Goal: Task Accomplishment & Management: Use online tool/utility

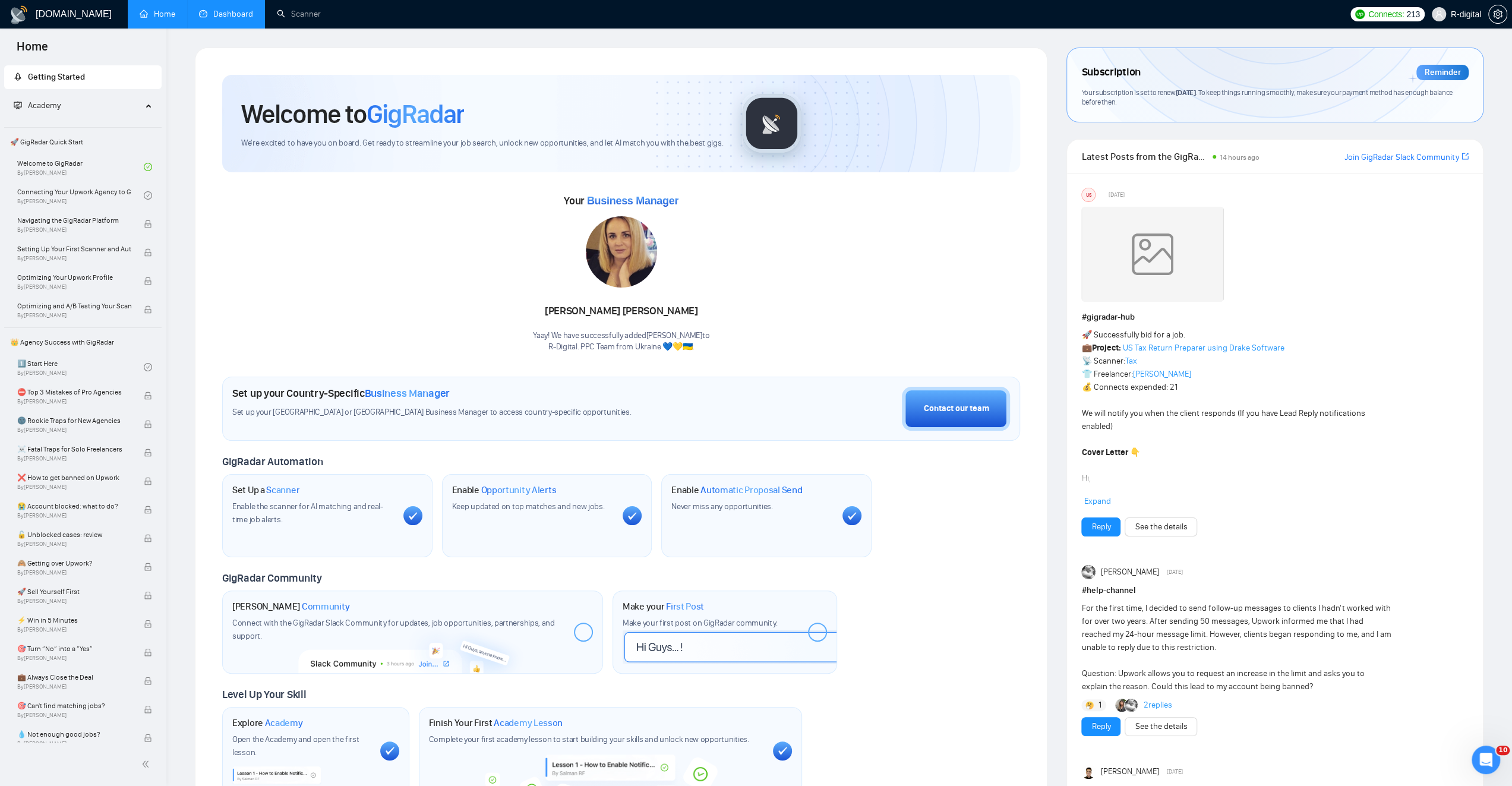
click at [230, 19] on link "Dashboard" at bounding box center [226, 14] width 54 height 10
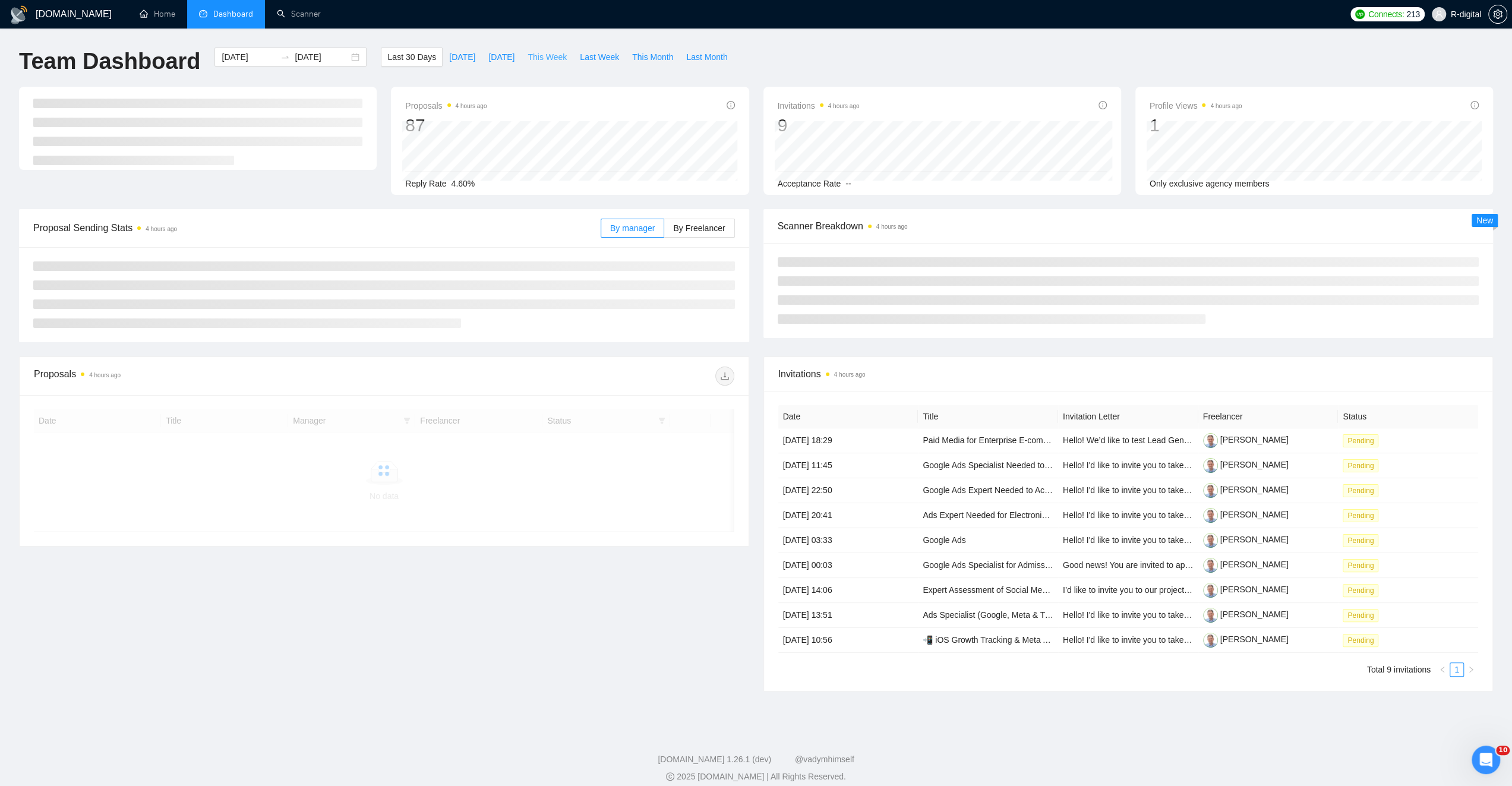
click at [537, 59] on span "This Week" at bounding box center [547, 57] width 39 height 13
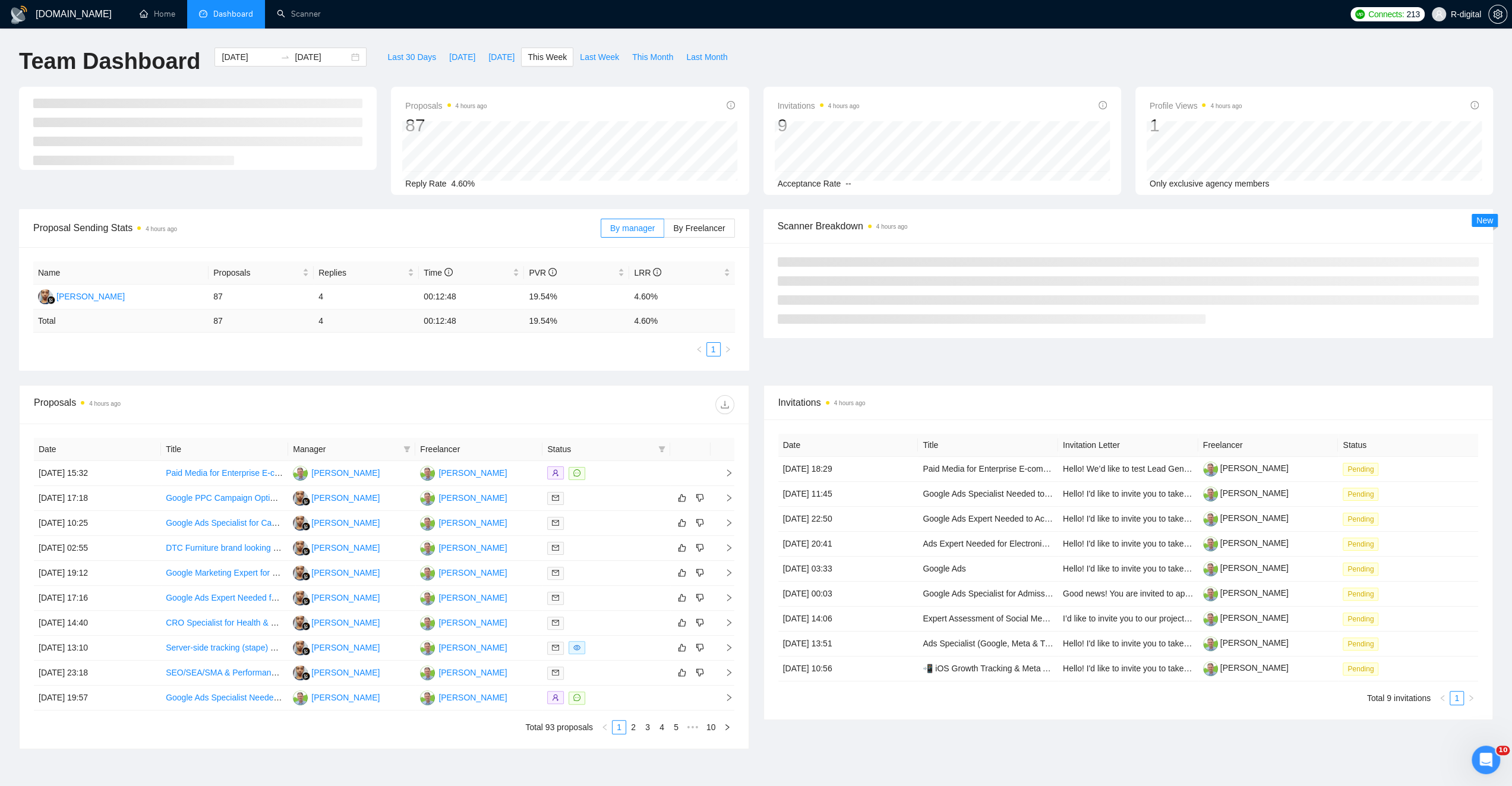
type input "[DATE]"
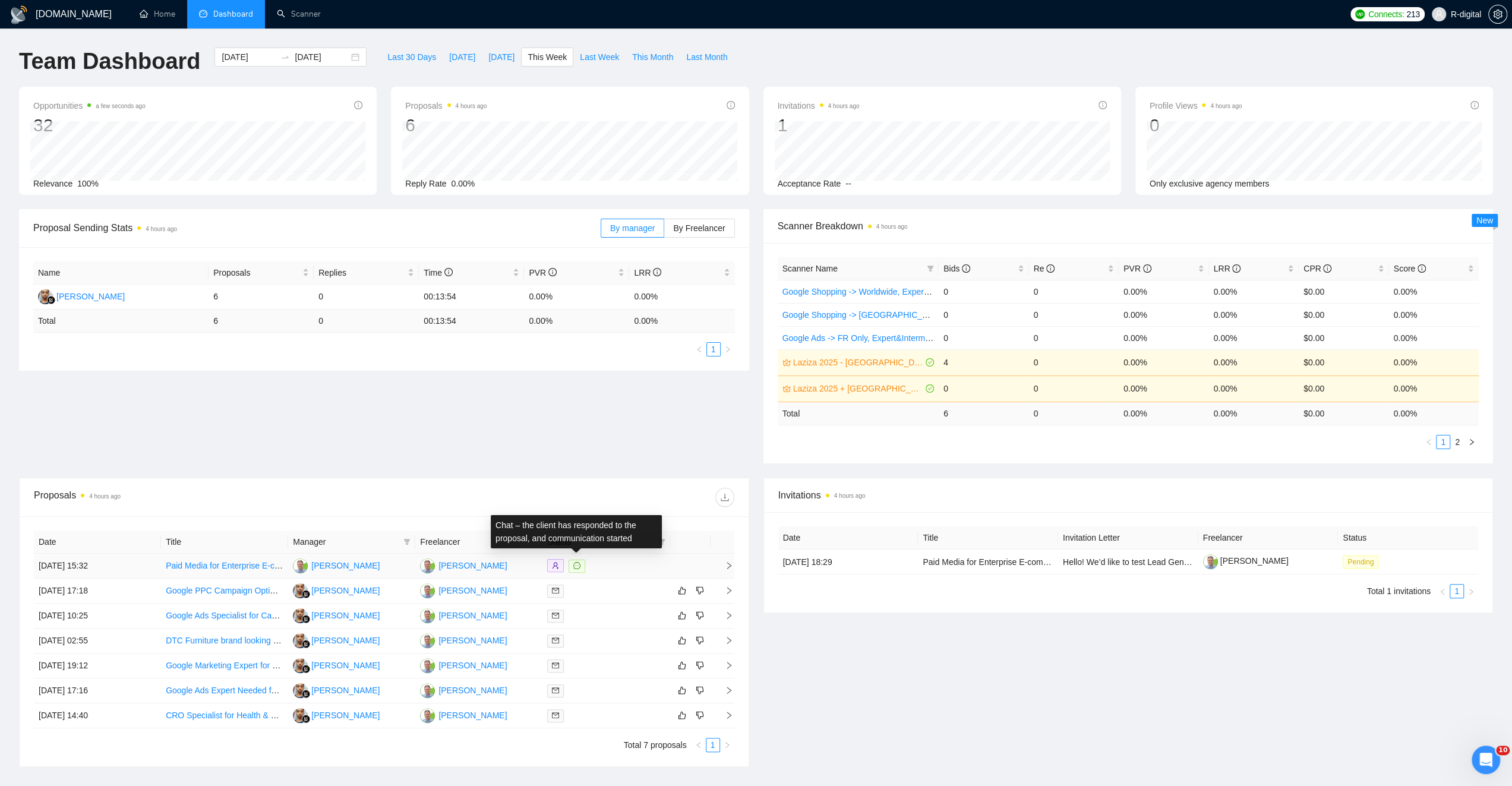
click at [575, 566] on icon "message" at bounding box center [577, 565] width 7 height 7
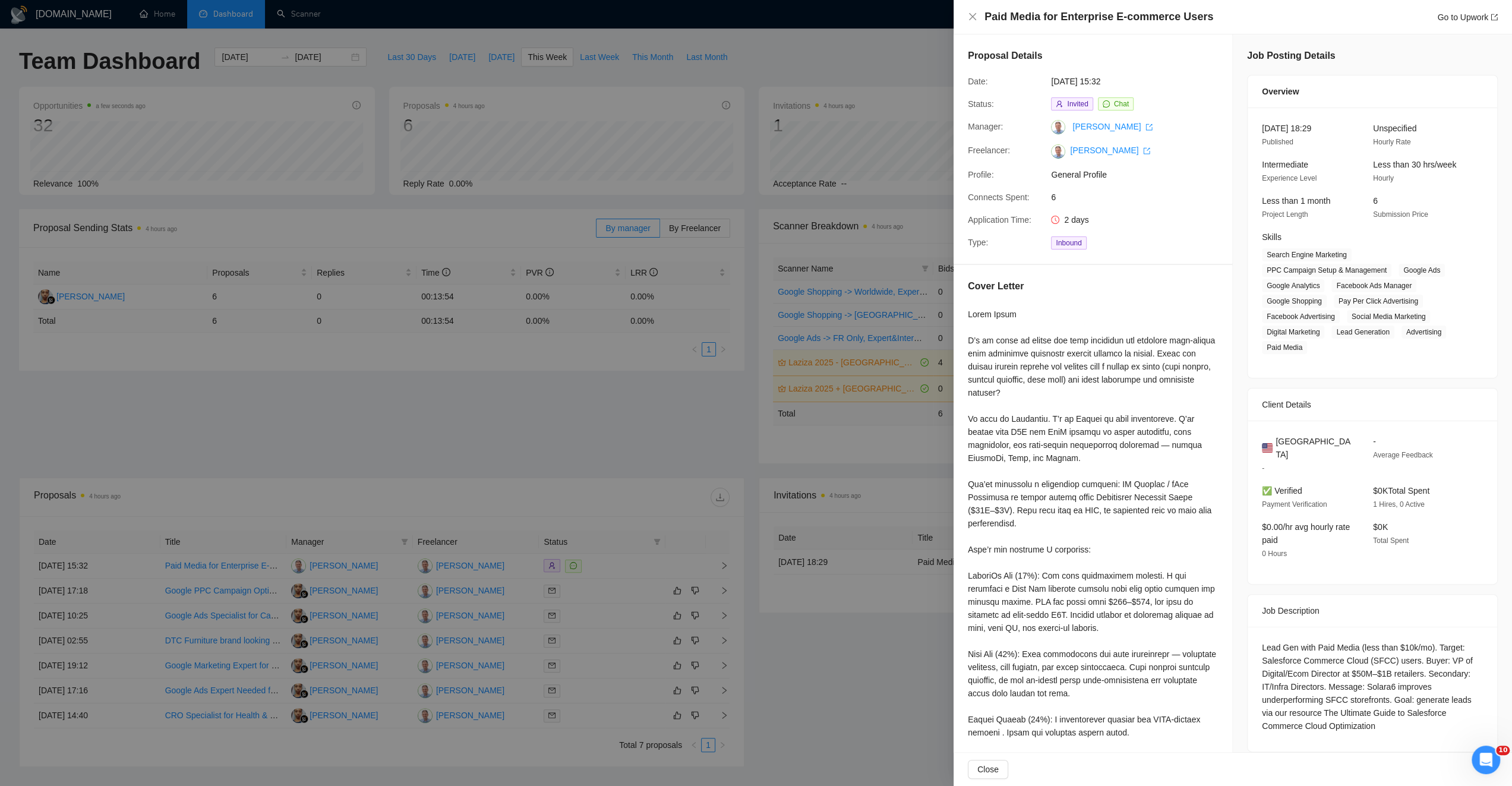
click at [845, 675] on div at bounding box center [756, 393] width 1512 height 786
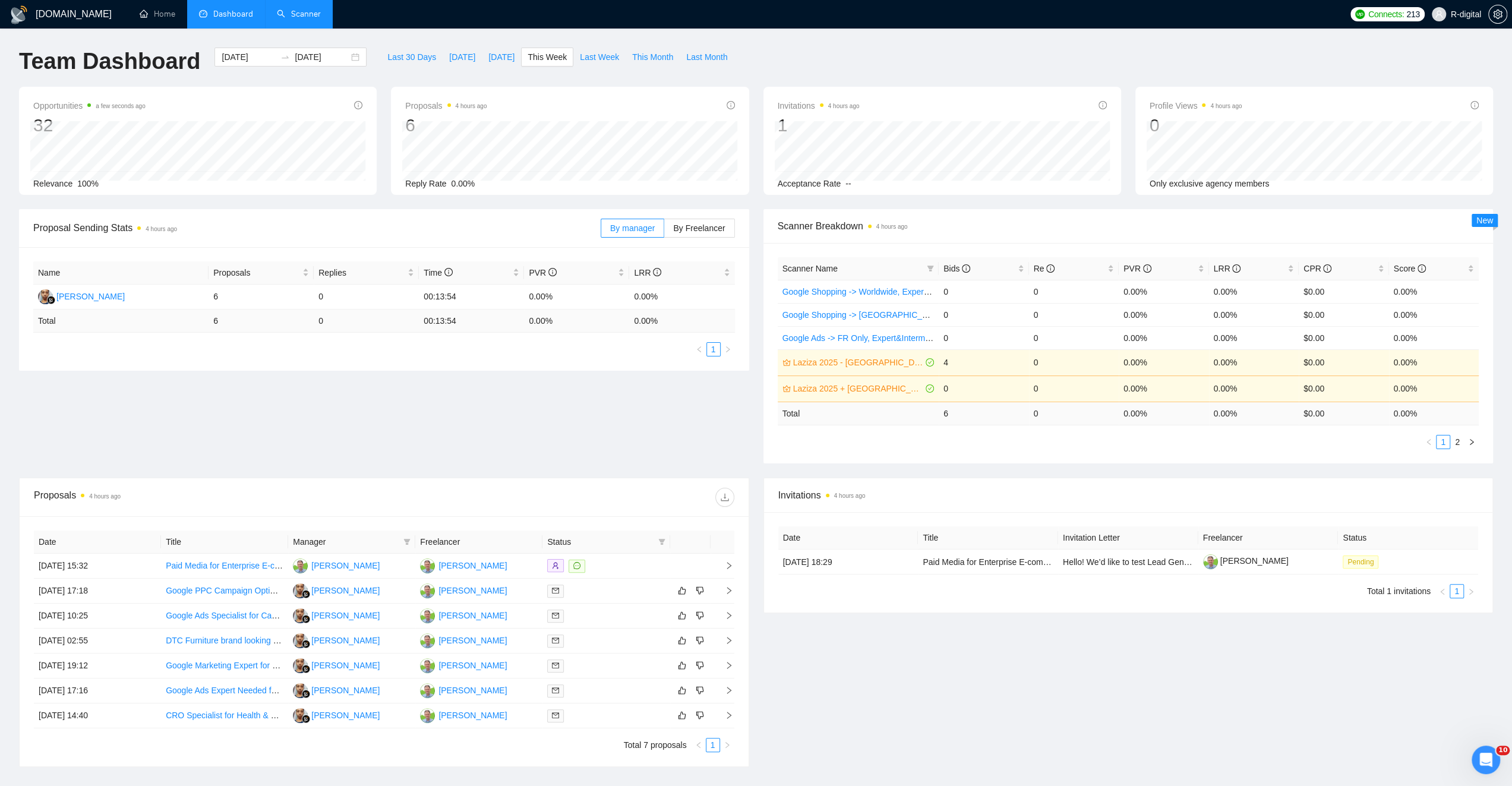
click at [294, 17] on link "Scanner" at bounding box center [299, 14] width 44 height 10
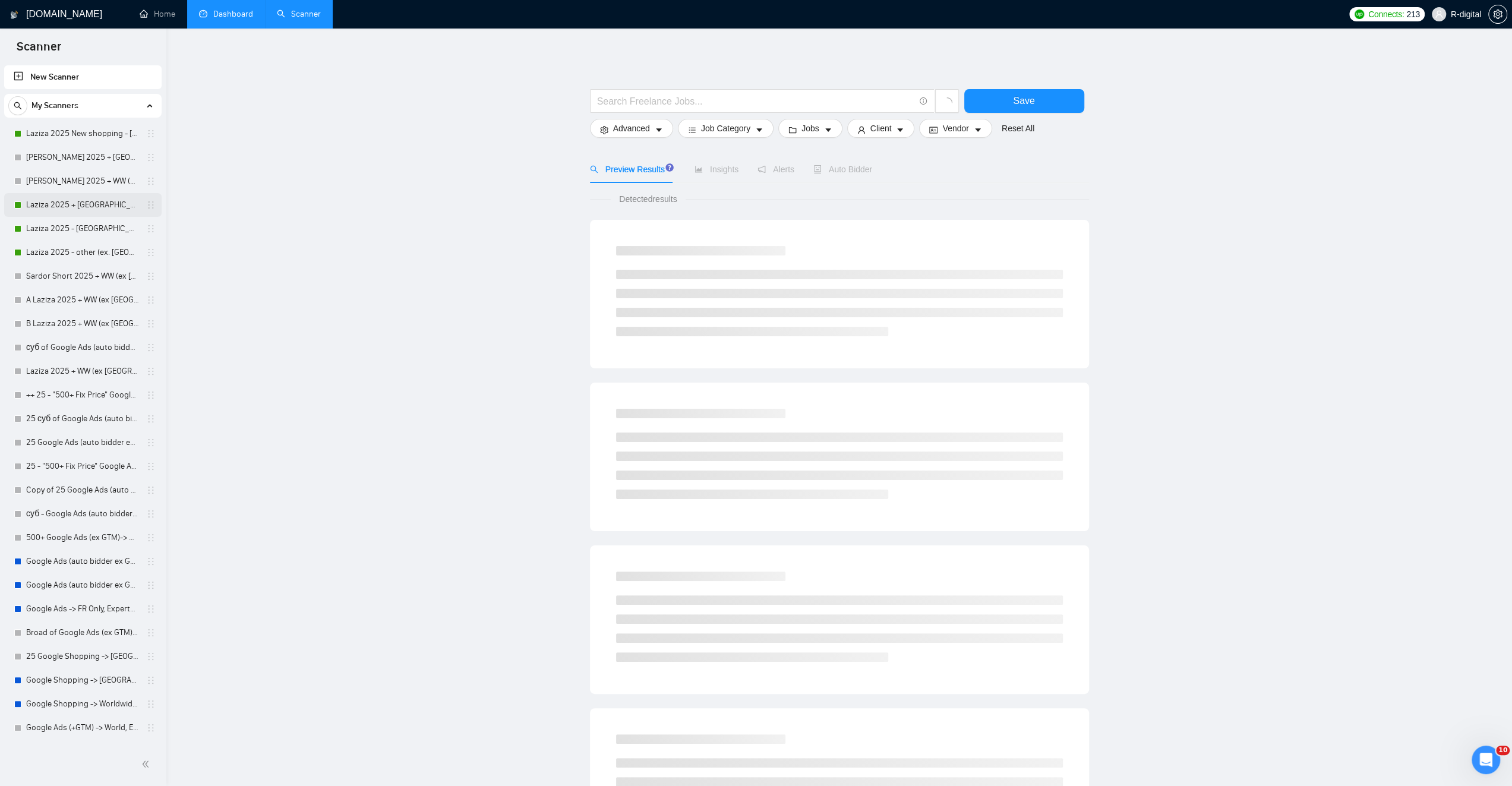
click at [78, 202] on link "Laziza 2025 + [GEOGRAPHIC_DATA], [GEOGRAPHIC_DATA], [GEOGRAPHIC_DATA]" at bounding box center [82, 205] width 113 height 24
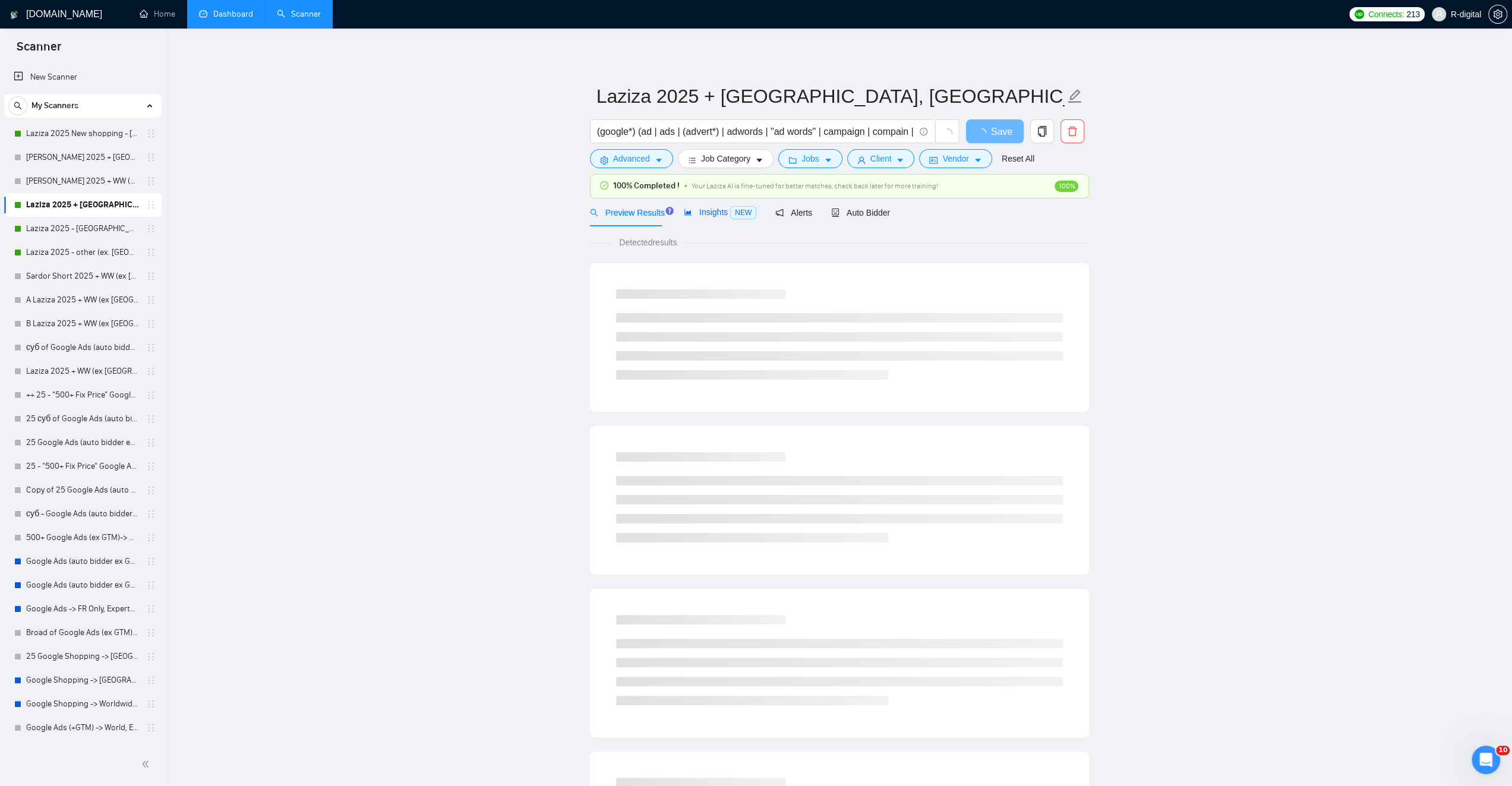
click at [707, 211] on span "Insights NEW" at bounding box center [720, 212] width 72 height 9
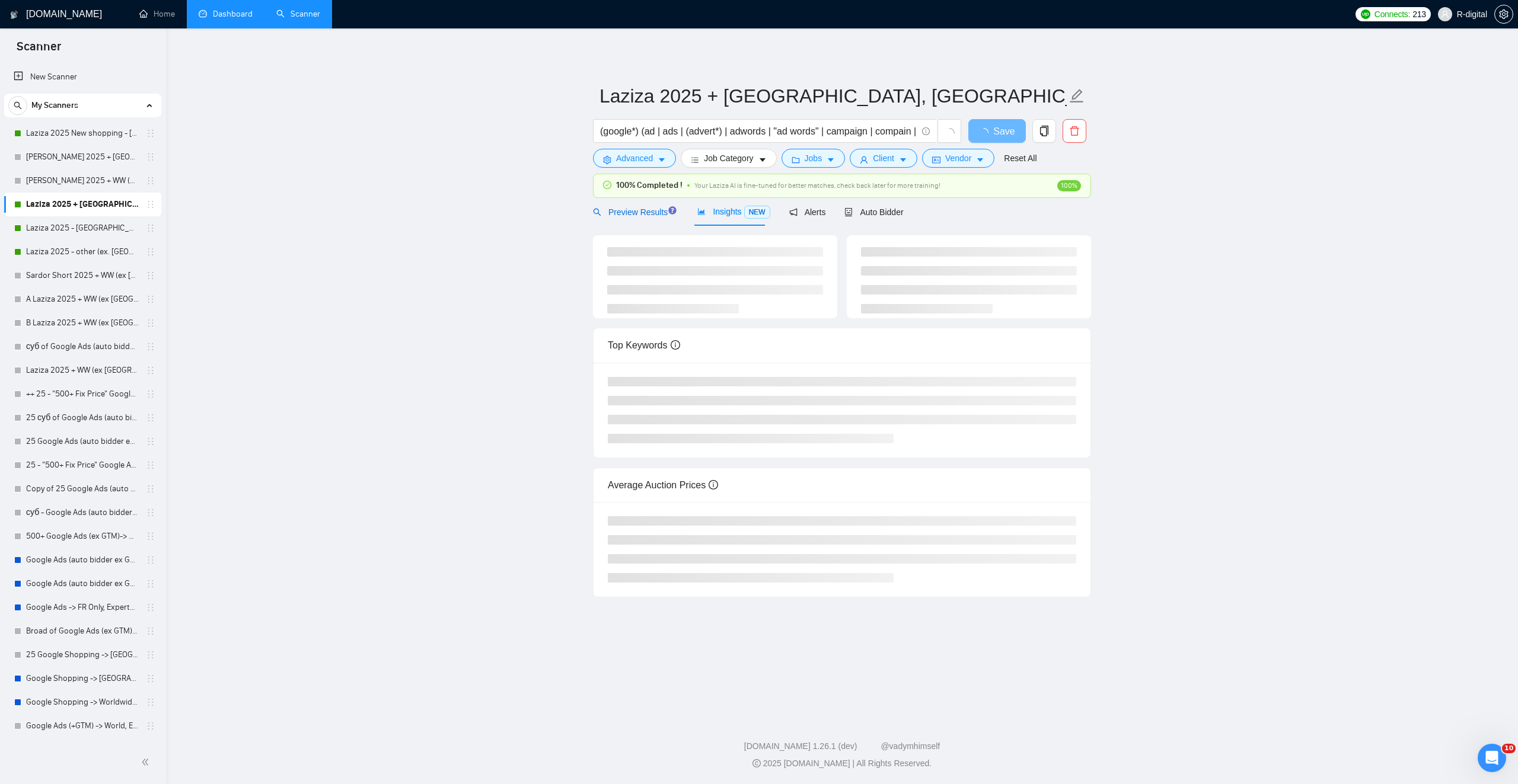
click at [643, 213] on span "Preview Results" at bounding box center [635, 212] width 85 height 9
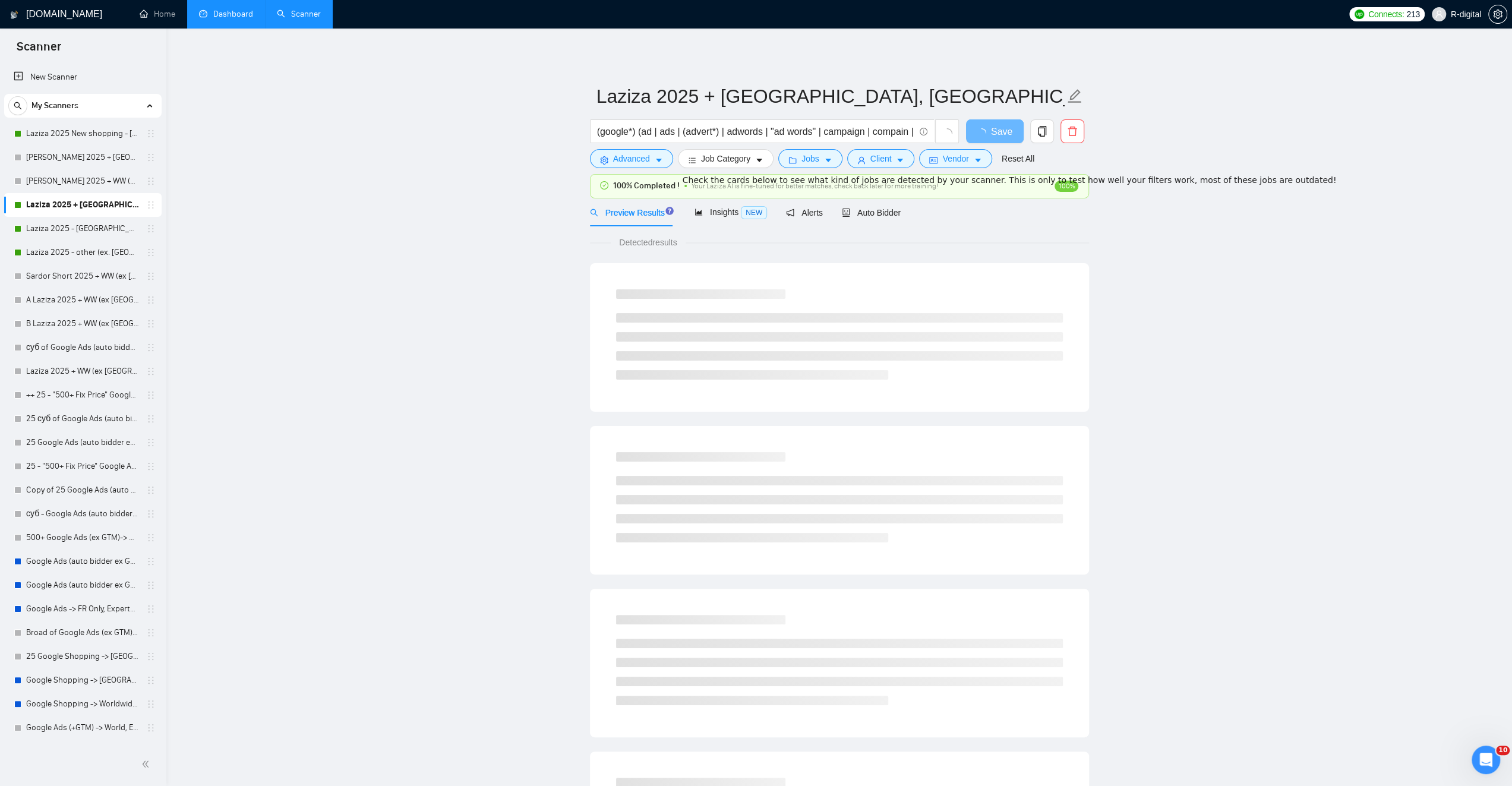
click at [716, 187] on div "Check the cards below to see what kind of jobs are detected by your scanner. Th…" at bounding box center [1009, 180] width 654 height 12
click at [544, 225] on main "Laziza 2025 + [GEOGRAPHIC_DATA], [GEOGRAPHIC_DATA], [GEOGRAPHIC_DATA] (google*)…" at bounding box center [839, 555] width 1308 height 1015
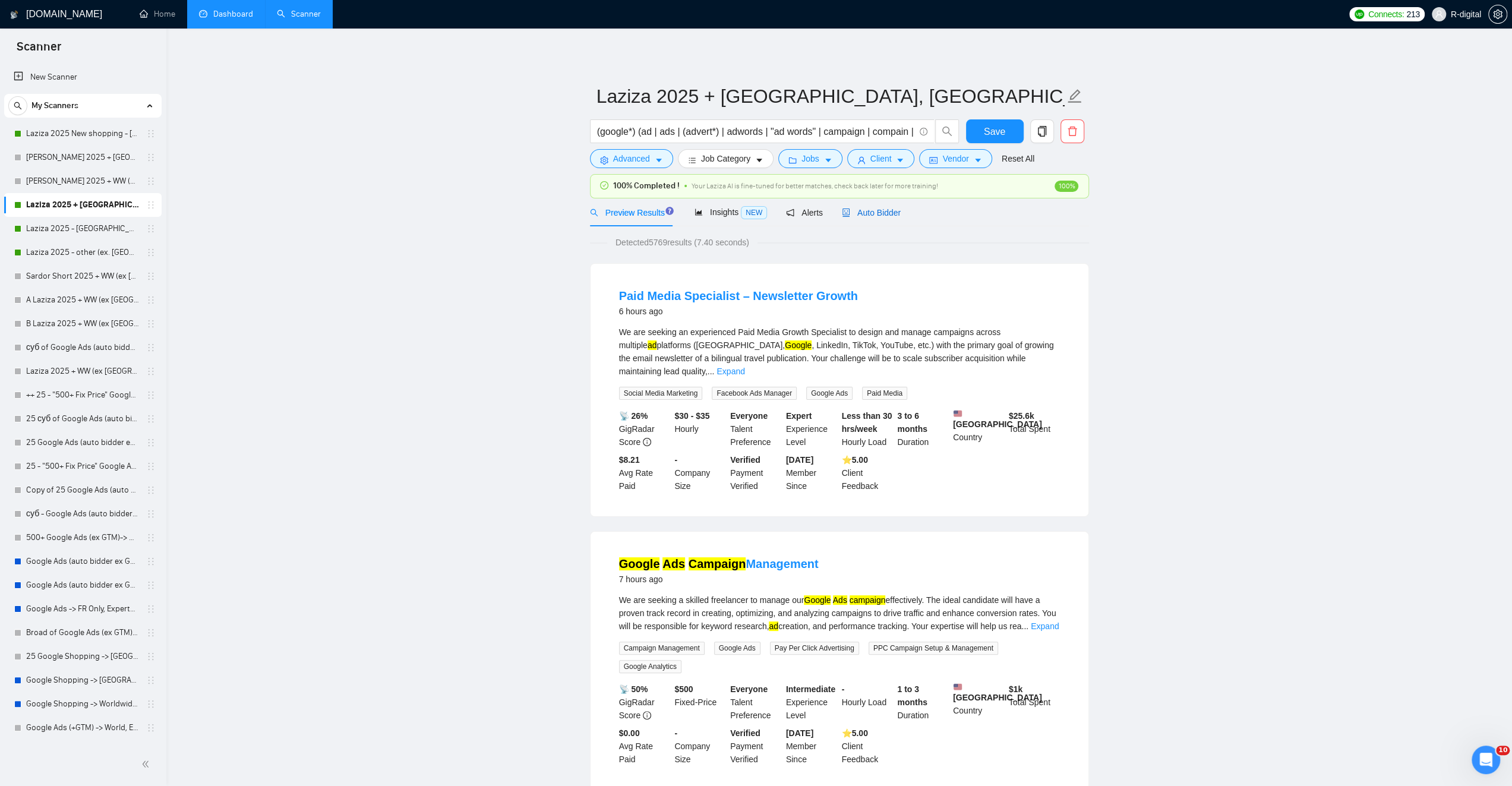
click at [883, 210] on span "Auto Bidder" at bounding box center [871, 212] width 59 height 9
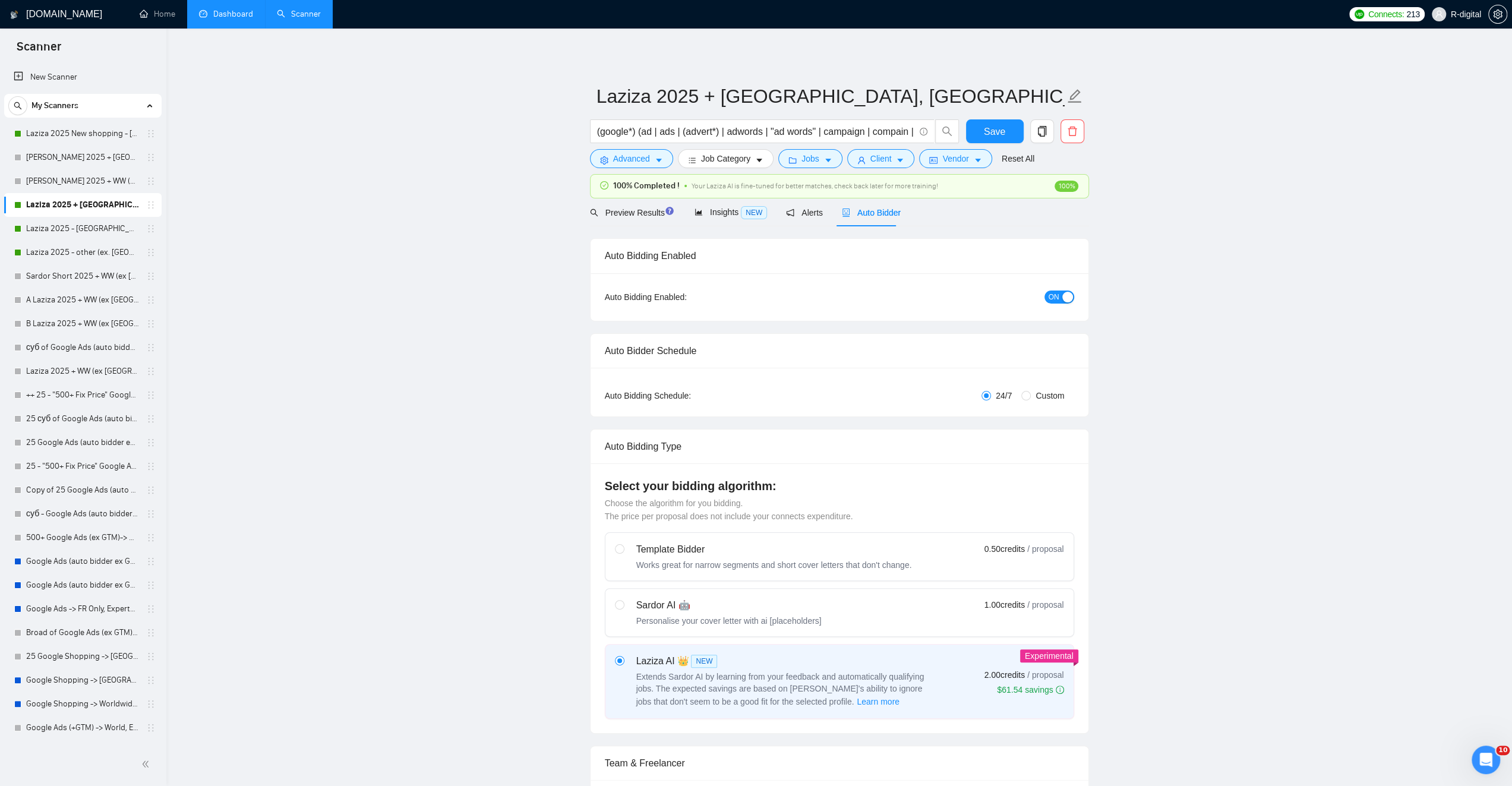
radio input "false"
radio input "true"
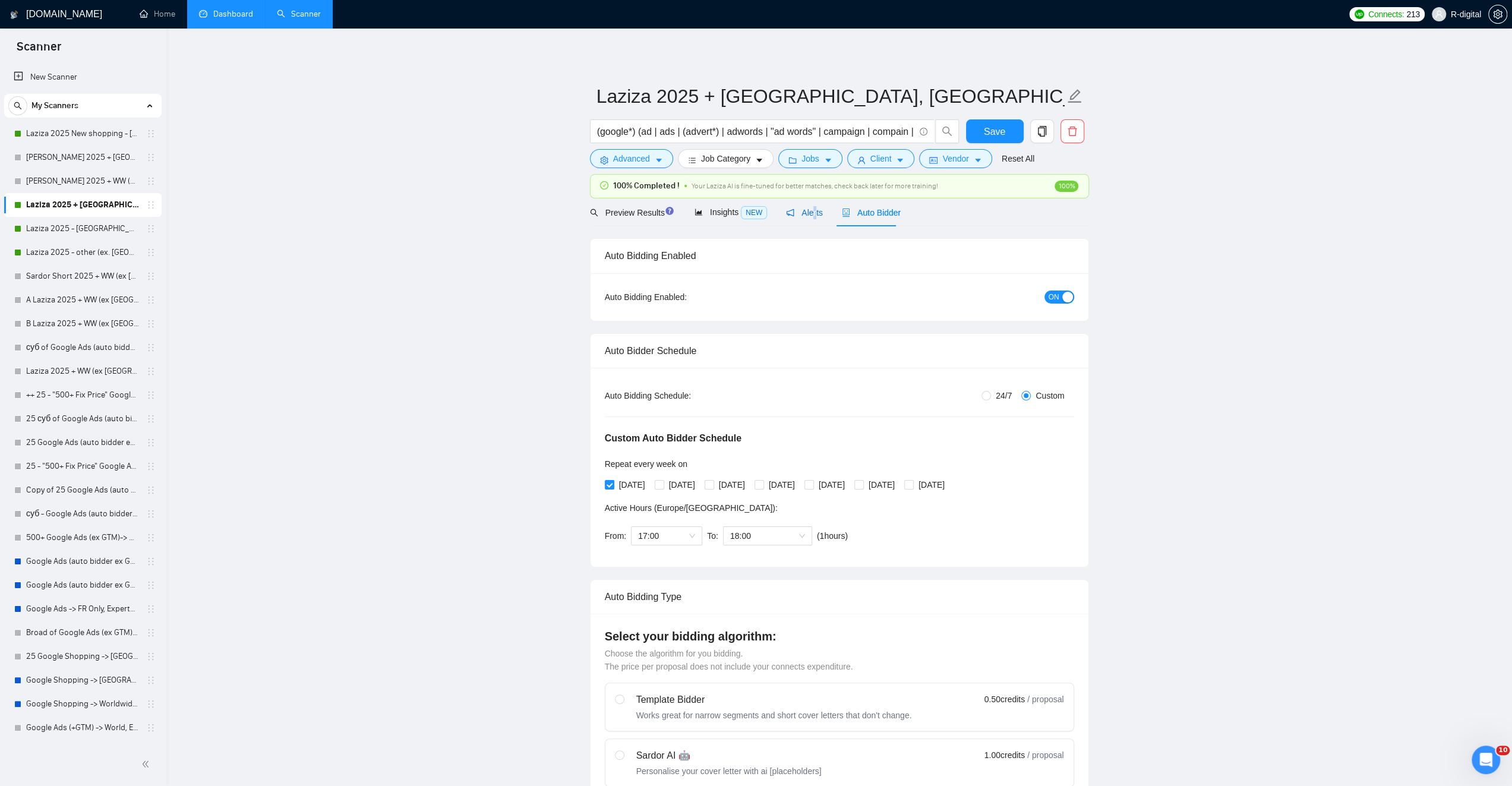
click at [809, 212] on span "Alerts" at bounding box center [804, 212] width 37 height 9
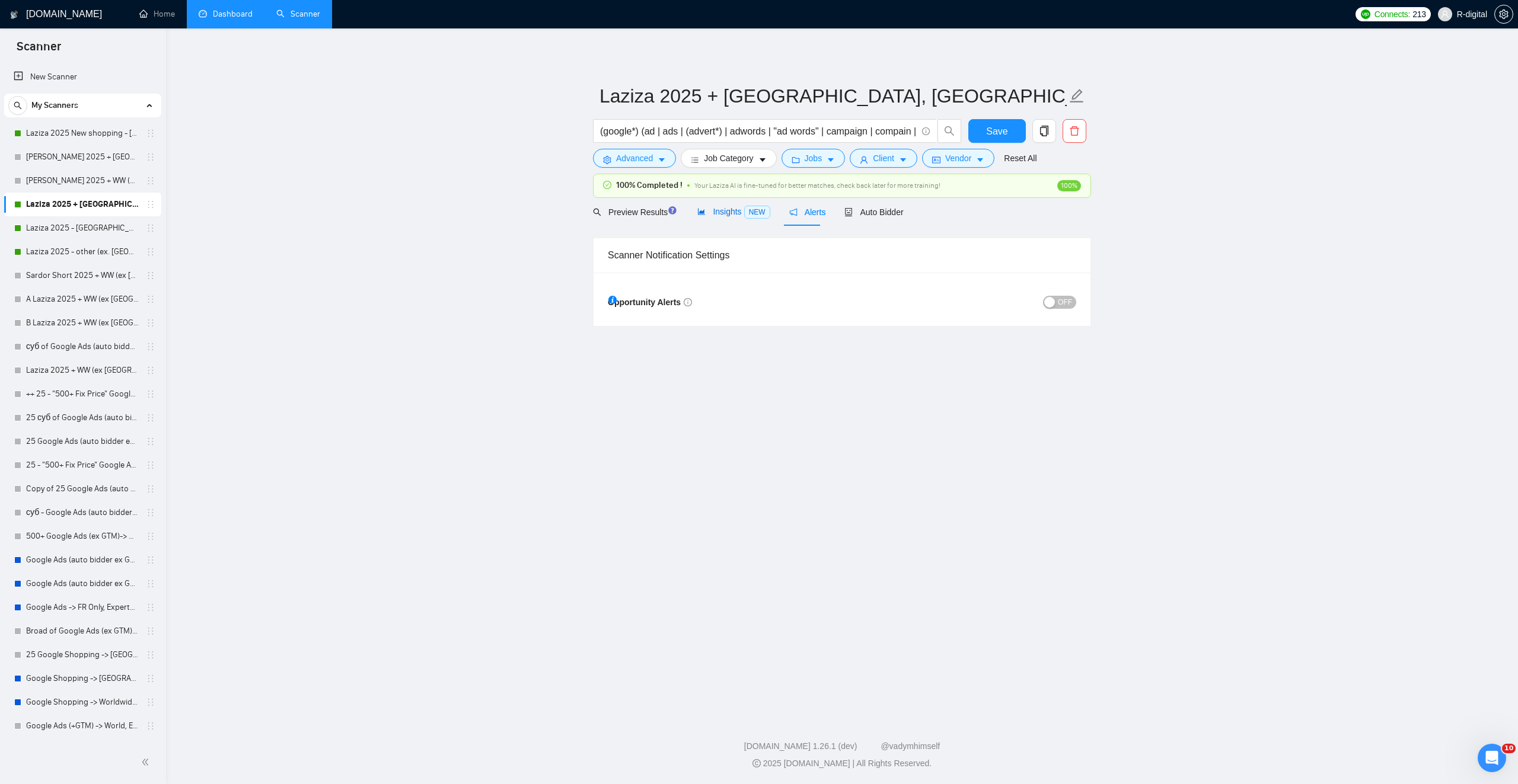
click at [715, 212] on span "Insights NEW" at bounding box center [734, 211] width 72 height 9
